Goal: Information Seeking & Learning: Learn about a topic

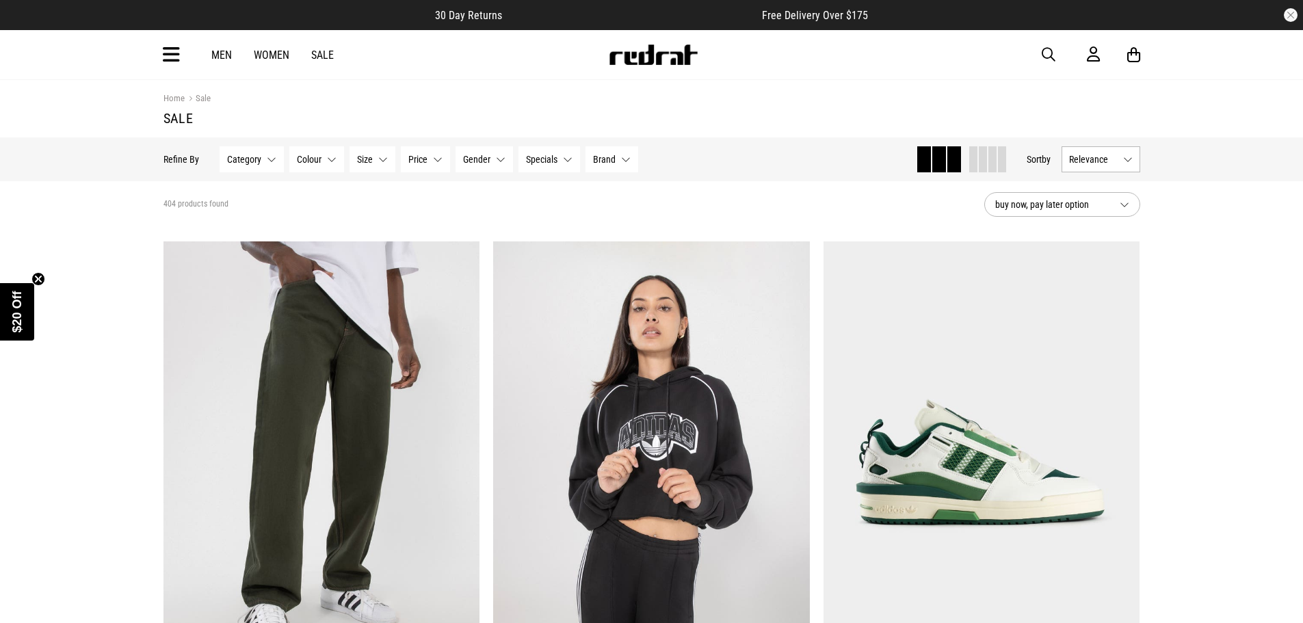
click at [1092, 159] on span "Relevance" at bounding box center [1093, 159] width 49 height 11
click at [1111, 244] on li "Price (Lowest)" at bounding box center [1100, 234] width 77 height 25
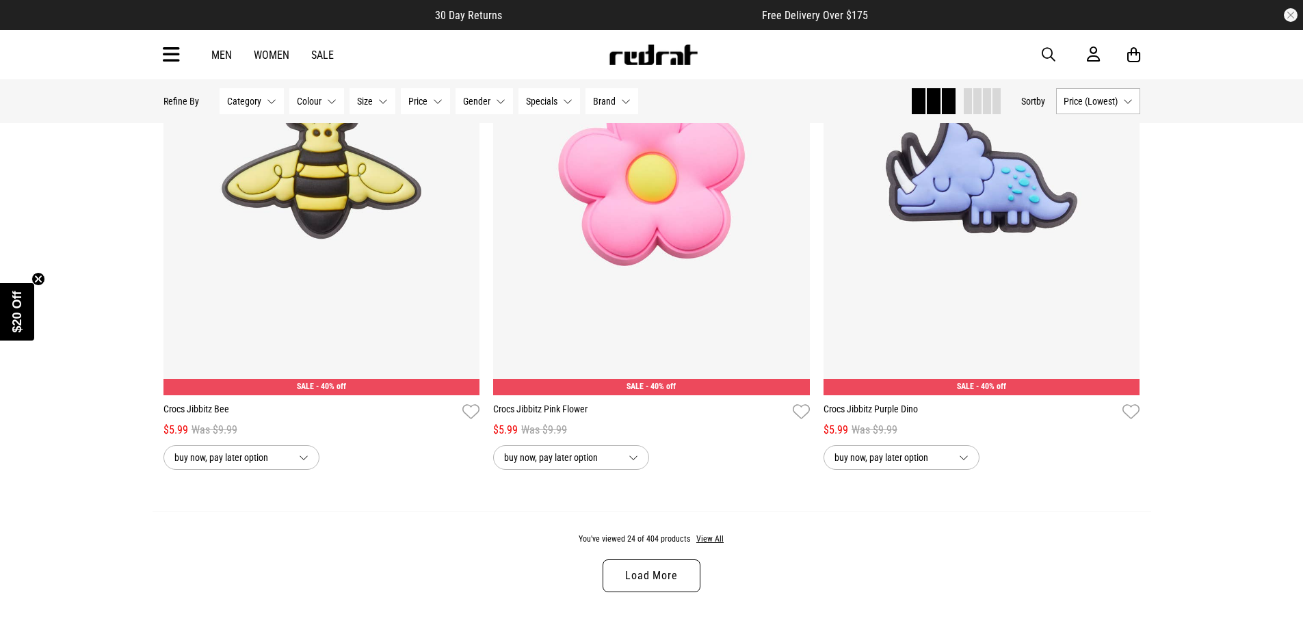
scroll to position [4447, 0]
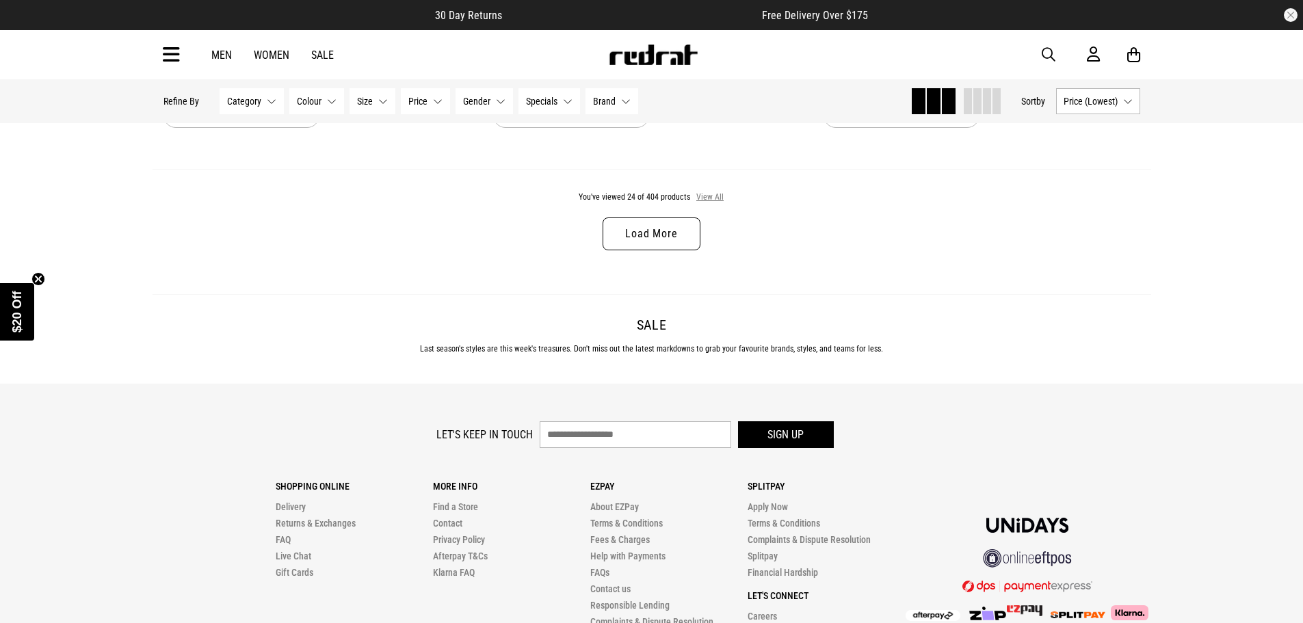
click at [699, 204] on button "View All" at bounding box center [710, 198] width 29 height 12
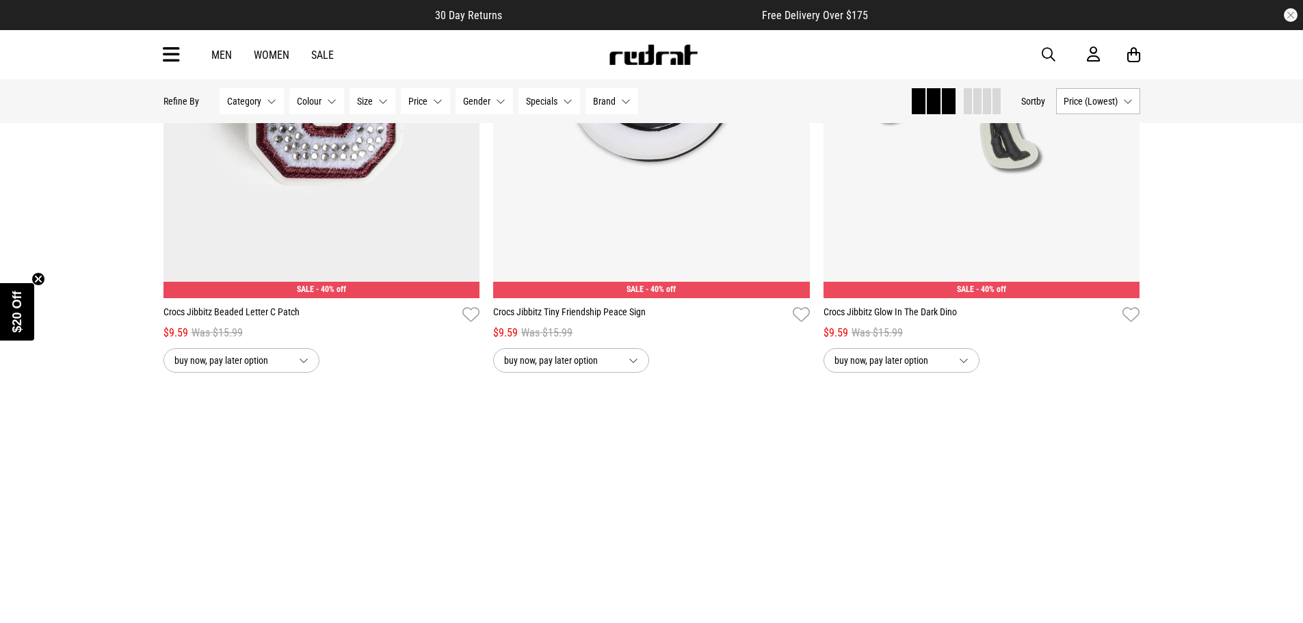
scroll to position [8825, 0]
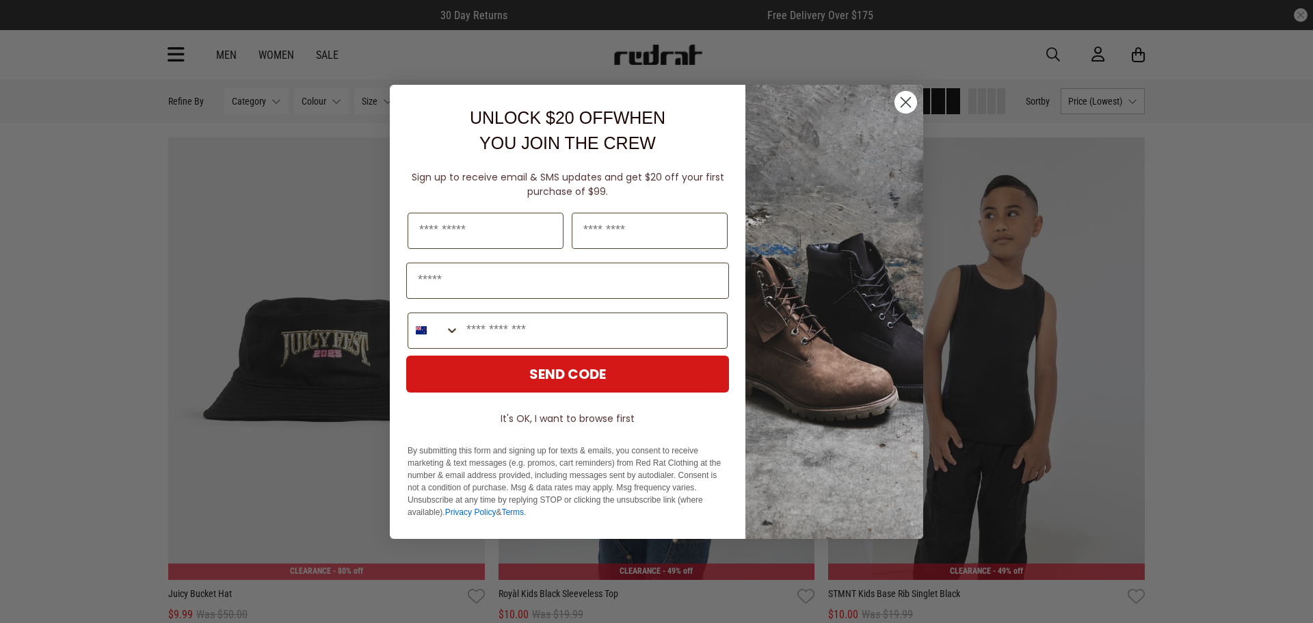
click at [915, 98] on circle "Close dialog" at bounding box center [906, 101] width 23 height 23
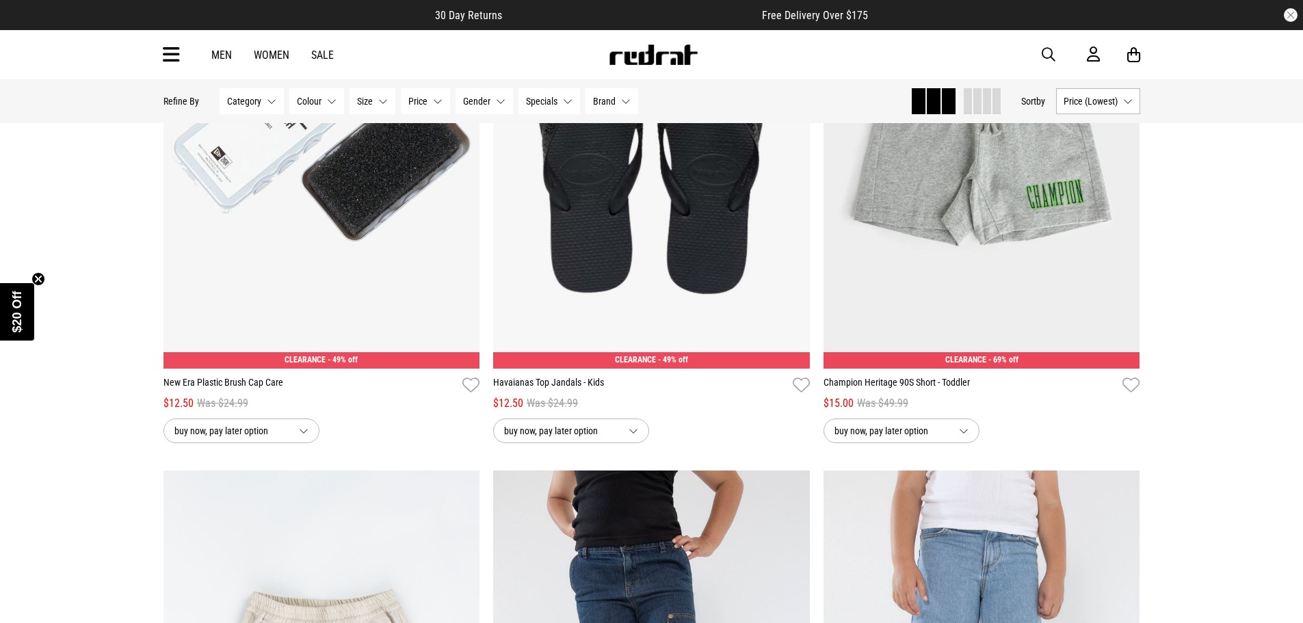
scroll to position [10672, 0]
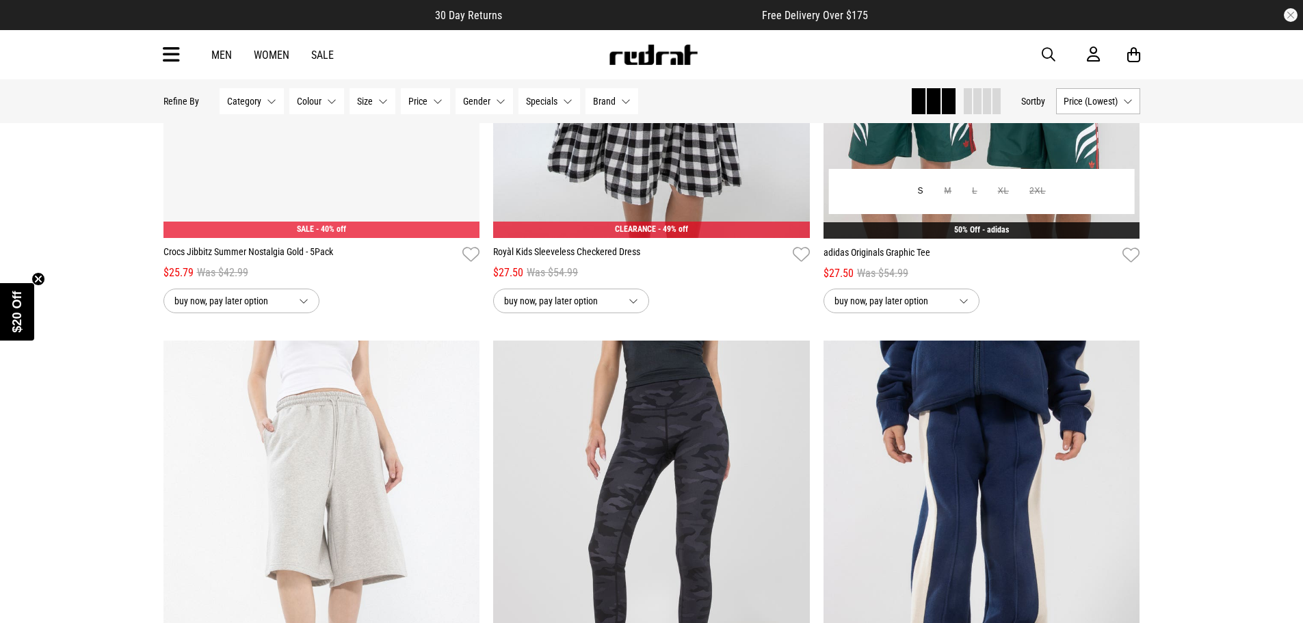
scroll to position [21344, 0]
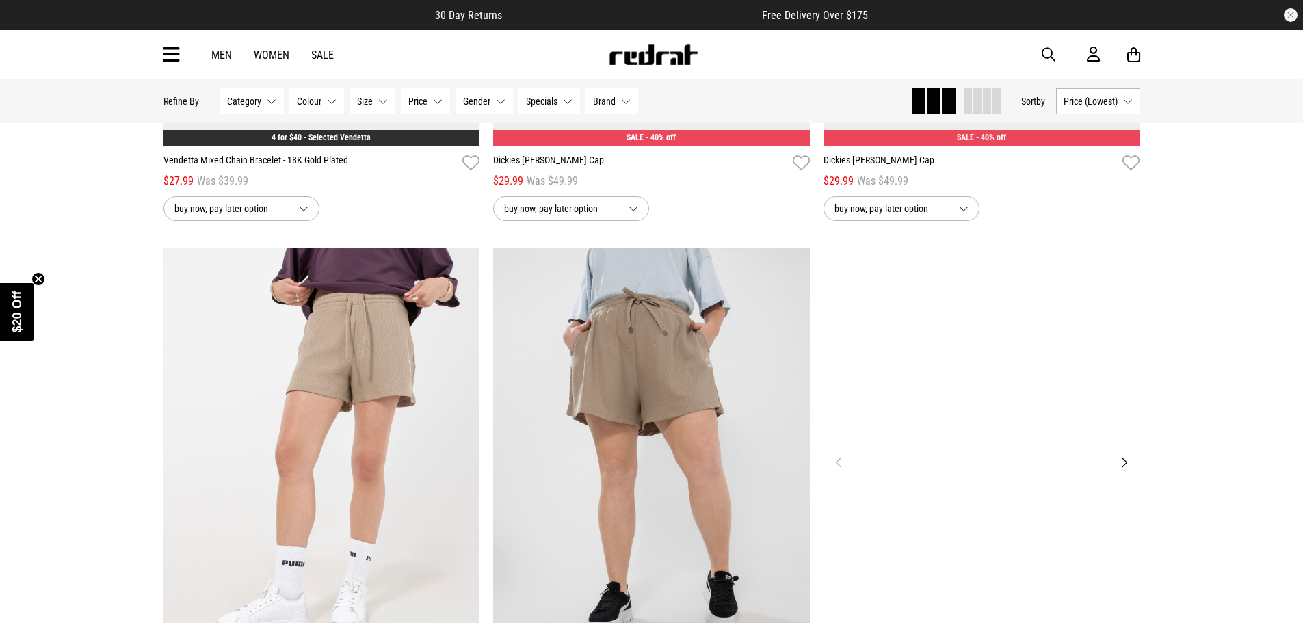
scroll to position [25243, 0]
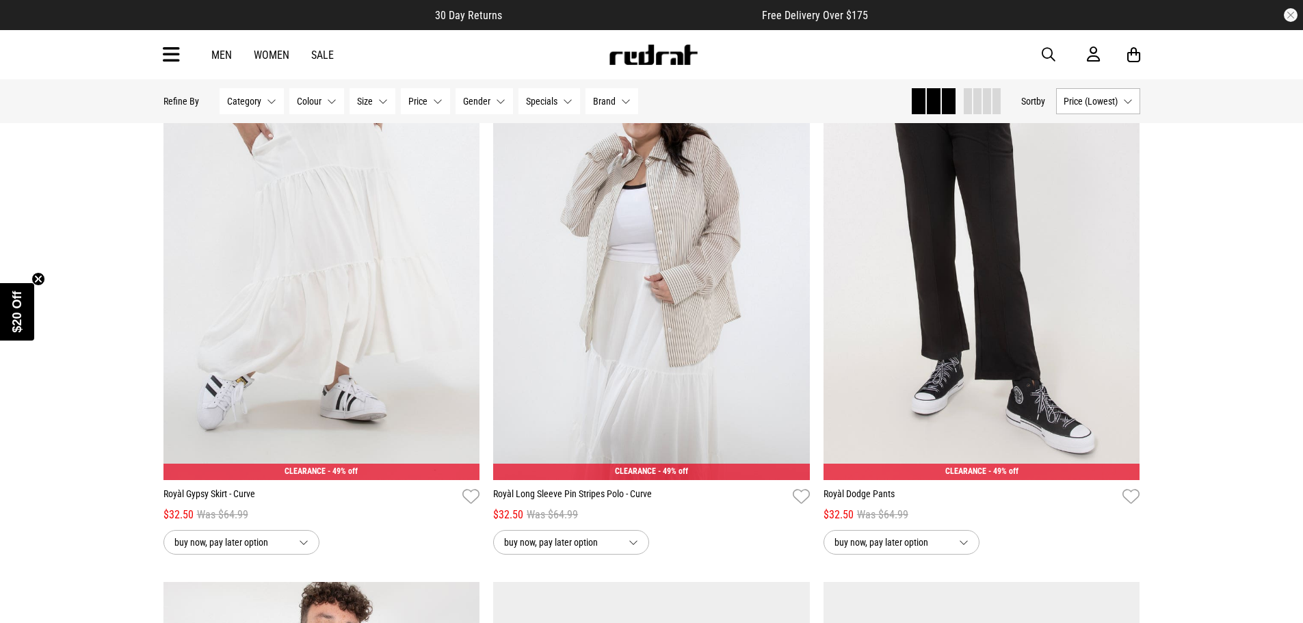
scroll to position [27979, 0]
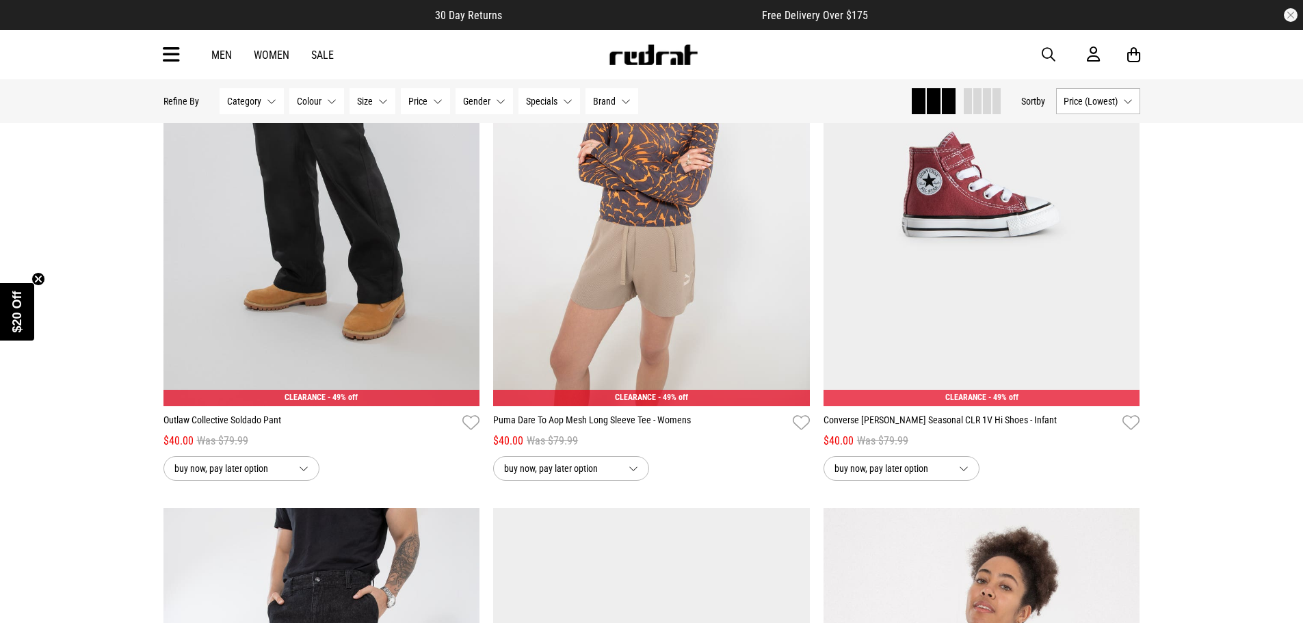
scroll to position [35094, 0]
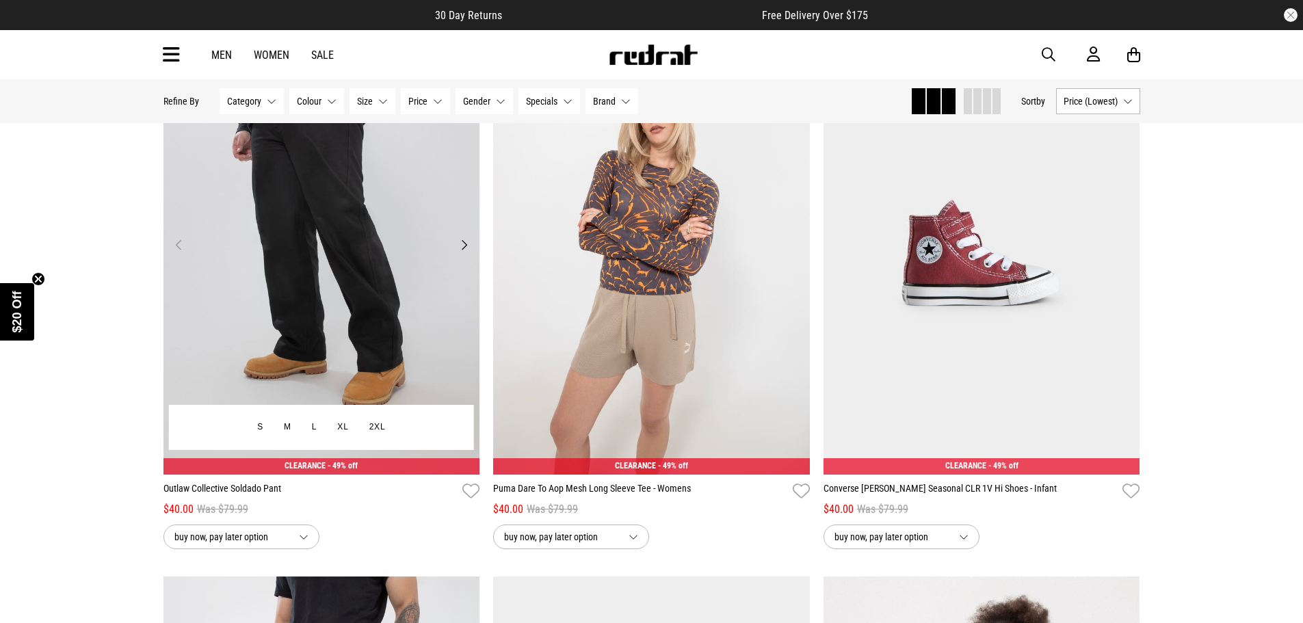
click at [469, 253] on button "Next" at bounding box center [464, 245] width 17 height 16
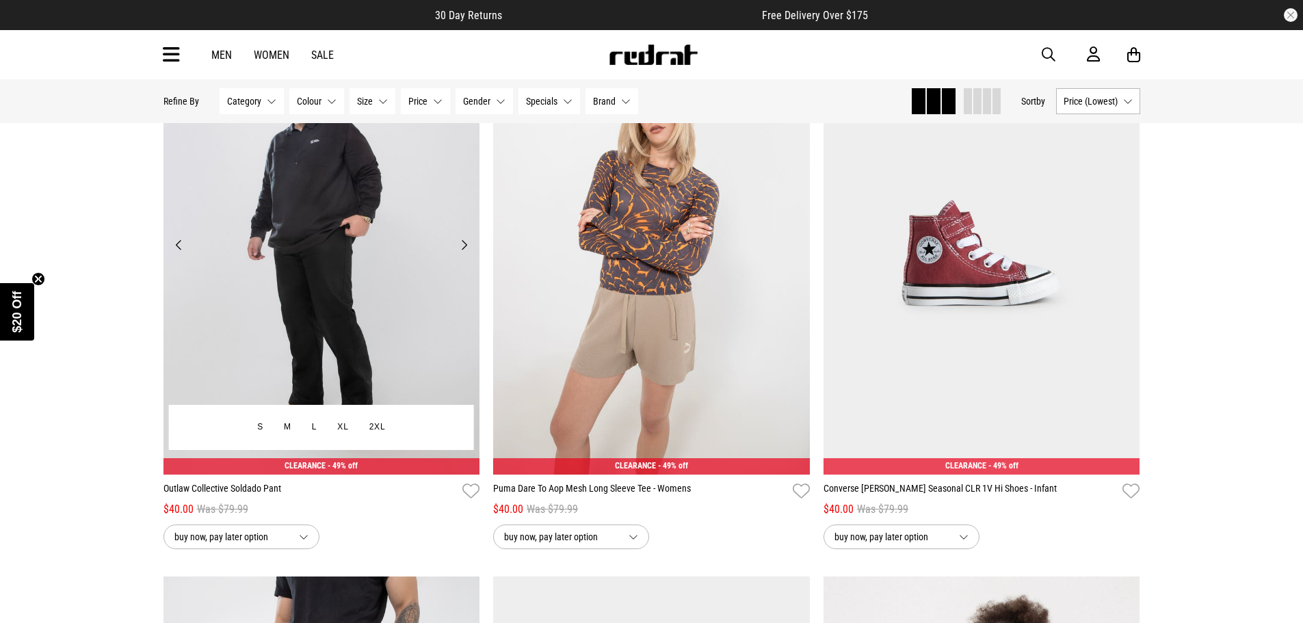
click at [469, 253] on button "Next" at bounding box center [464, 245] width 17 height 16
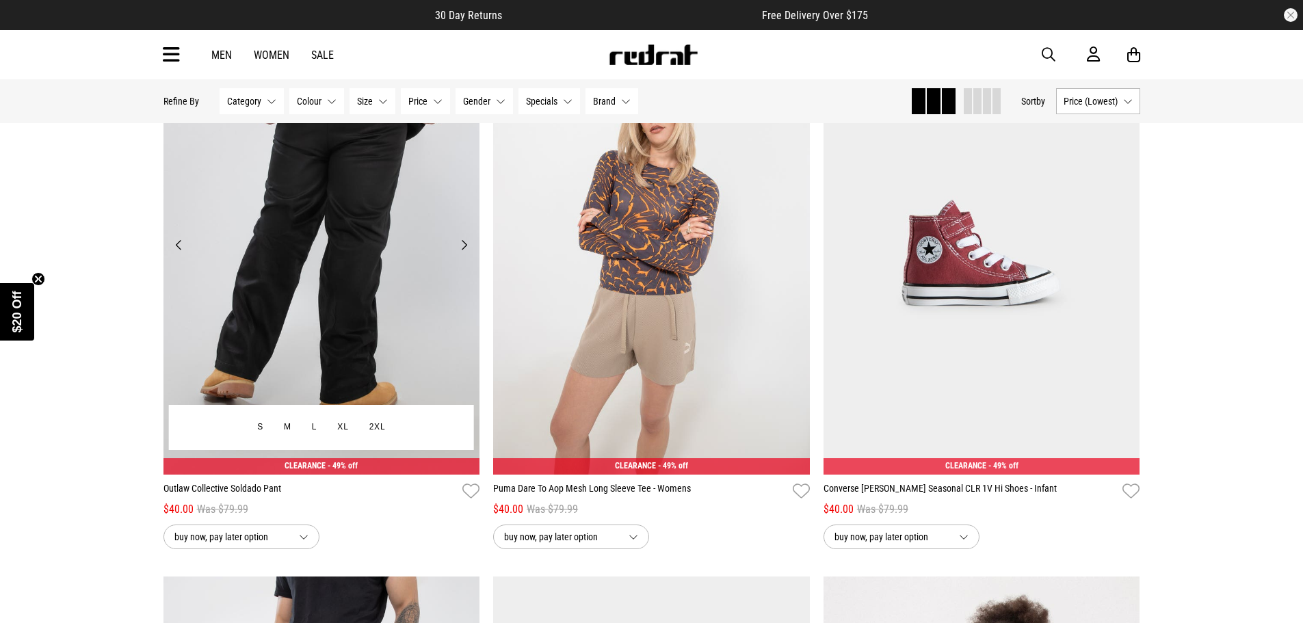
click at [469, 253] on button "Next" at bounding box center [464, 245] width 17 height 16
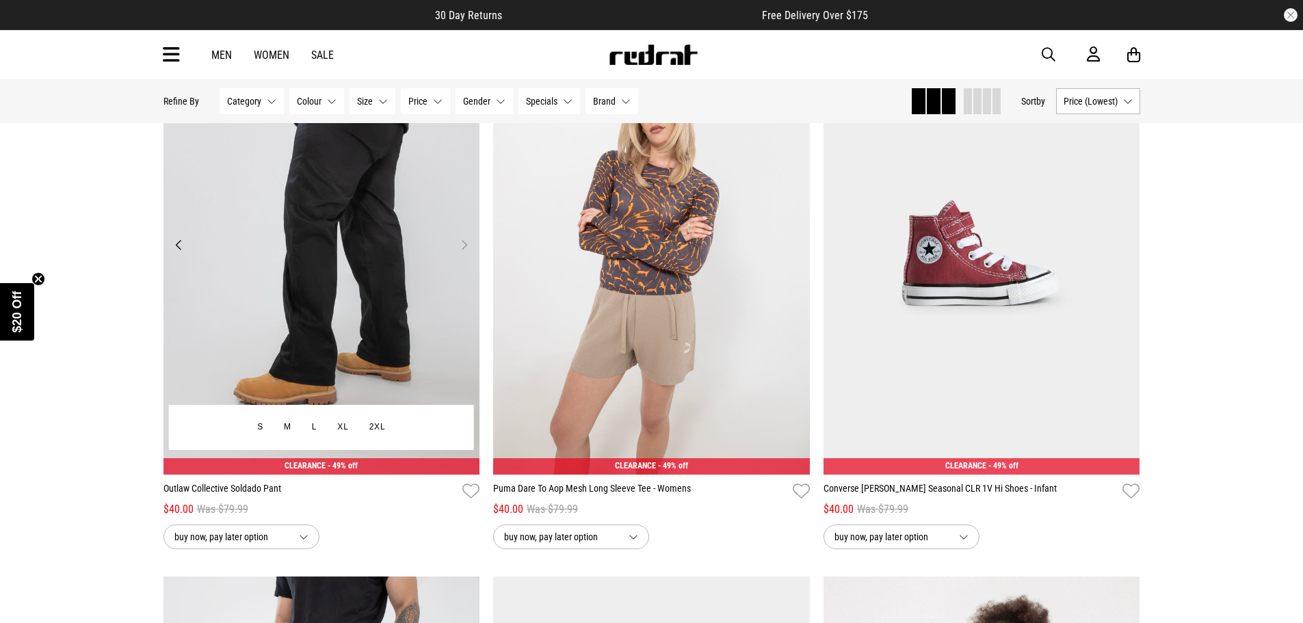
click at [469, 253] on button "Next" at bounding box center [464, 245] width 17 height 16
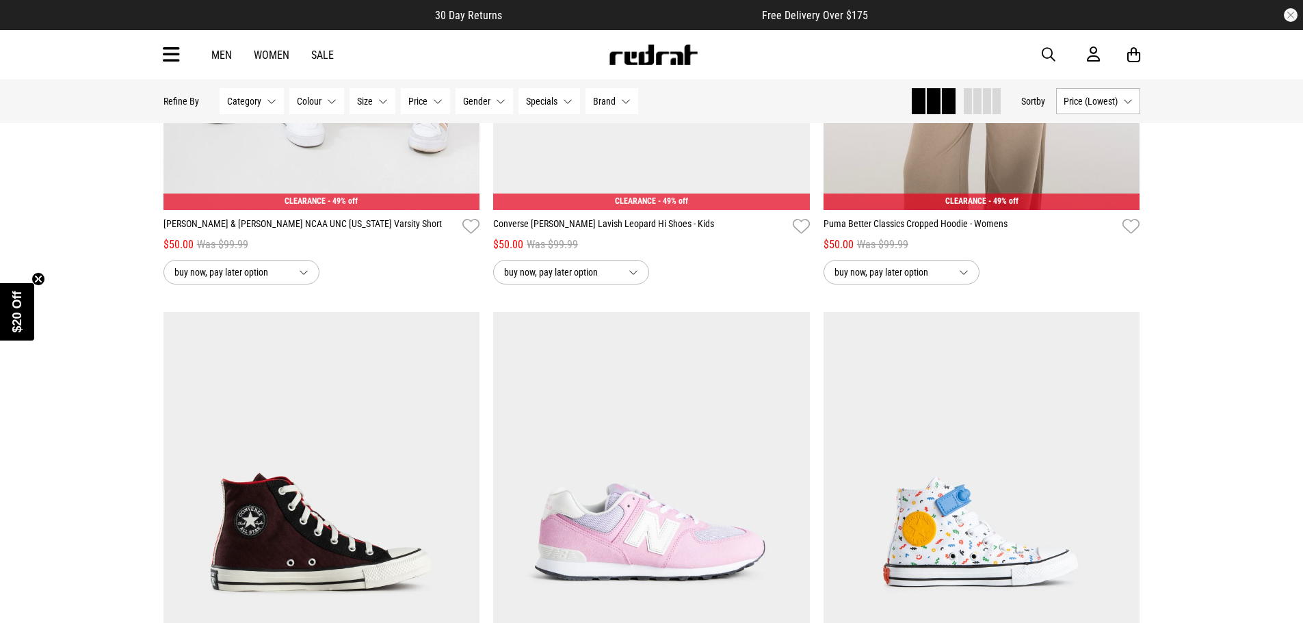
scroll to position [43166, 0]
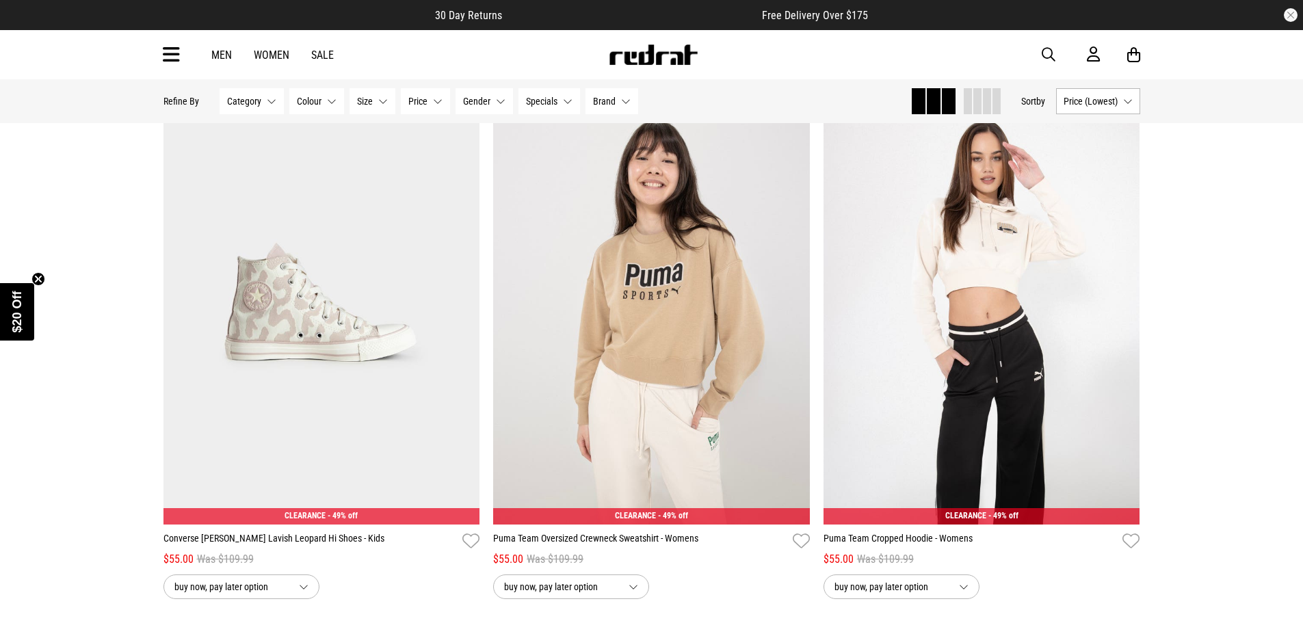
scroll to position [46655, 0]
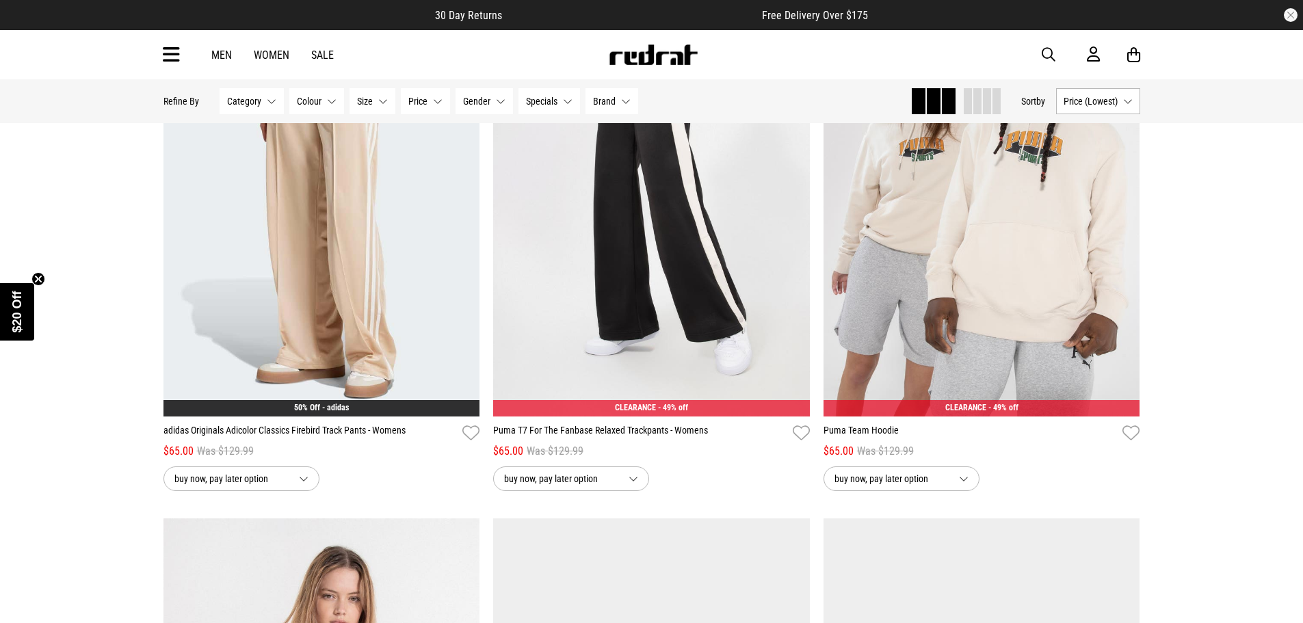
scroll to position [51512, 0]
